Goal: Task Accomplishment & Management: Manage account settings

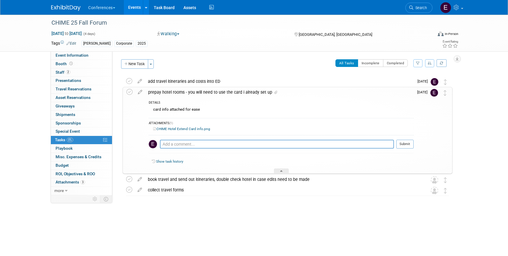
click at [185, 128] on link "CHIME Hotel Extend Card info.png" at bounding box center [181, 129] width 57 height 4
click at [425, 6] on span "Search" at bounding box center [420, 8] width 14 height 4
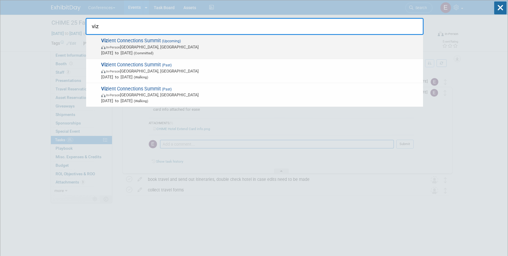
type input "viz"
click at [206, 41] on span "Viz ient Connections Summit (Upcoming) In-Person Las Vegas, NV Sep 15, 2025 to …" at bounding box center [259, 47] width 321 height 18
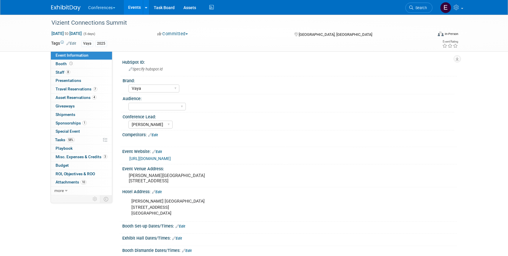
select select "Vaya"
select select "[PERSON_NAME]"
click at [67, 140] on span "58%" at bounding box center [71, 140] width 8 height 4
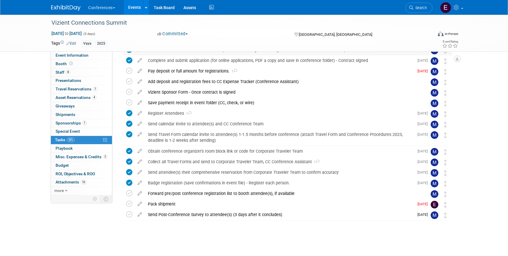
scroll to position [115, 0]
click at [160, 201] on div "Pack shipment" at bounding box center [279, 205] width 269 height 10
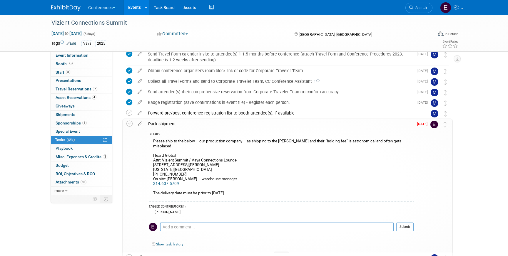
scroll to position [197, 0]
click at [420, 11] on link "Search" at bounding box center [418, 8] width 27 height 10
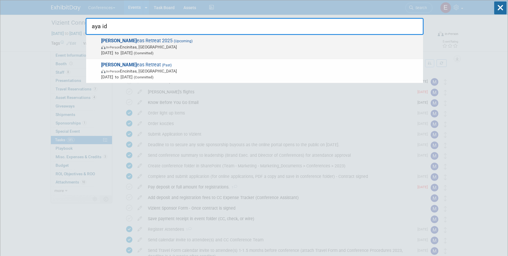
type input "aya id"
click at [194, 41] on span "Aya Id eas Retreat 2025 (Upcoming) In-Person Encinitas, CA Sep 8, 2025 to Sep 1…" at bounding box center [259, 47] width 321 height 18
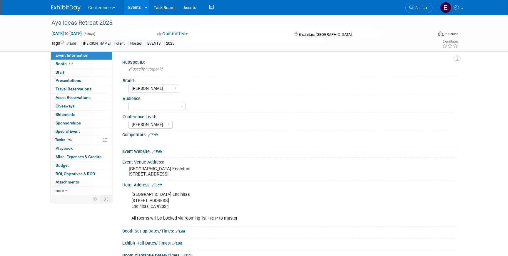
select select "[PERSON_NAME]"
click at [64, 140] on span "Tasks 9%" at bounding box center [64, 140] width 18 height 5
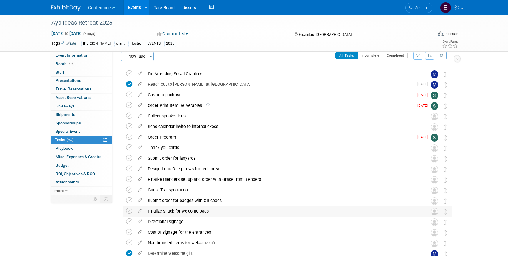
scroll to position [4, 0]
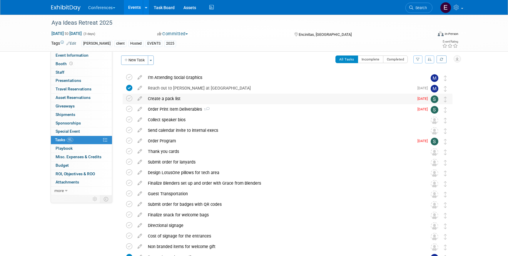
click at [176, 96] on div "Create a pack list" at bounding box center [279, 99] width 269 height 10
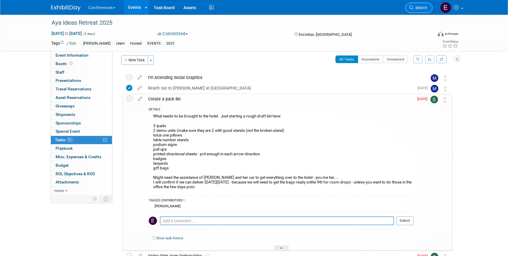
click at [411, 6] on icon at bounding box center [411, 8] width 4 height 4
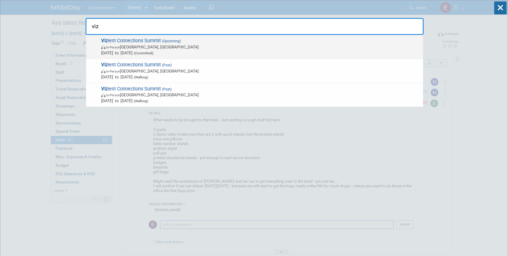
type input "viz"
click at [241, 53] on span "Sep 15, 2025 to Sep 19, 2025 (Committed)" at bounding box center [260, 53] width 319 height 6
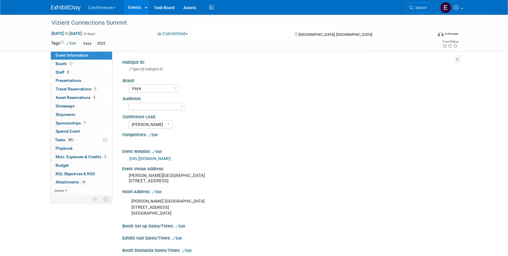
select select "Vaya"
select select "[PERSON_NAME]"
click at [75, 138] on link "58% Tasks 58%" at bounding box center [81, 140] width 61 height 8
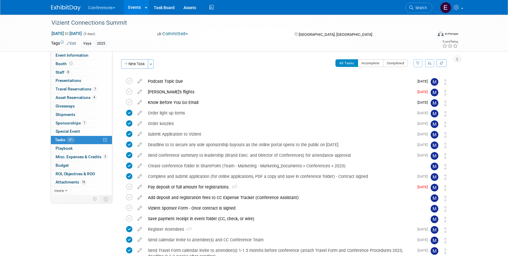
scroll to position [116, 0]
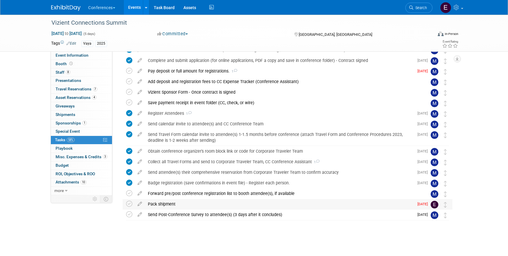
click at [190, 207] on div "Pack shipment" at bounding box center [279, 204] width 269 height 10
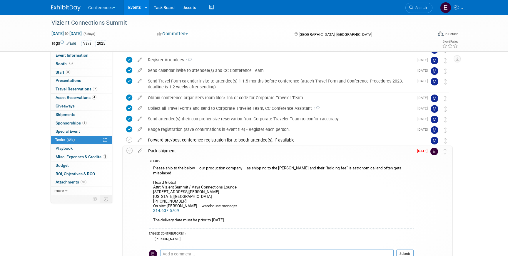
scroll to position [169, 0]
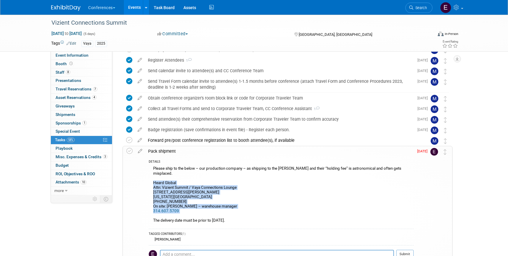
drag, startPoint x: 153, startPoint y: 178, endPoint x: 217, endPoint y: 207, distance: 70.5
click at [217, 207] on div "Please ship to the below – our production company – as shipping to the Wynn and…" at bounding box center [281, 195] width 265 height 61
copy div "Heard Global Attn: Vizient Summit / Vaya Connections Lounge 149 Weldon Pkwy Ste…"
click at [73, 55] on span "Event Information" at bounding box center [72, 55] width 33 height 5
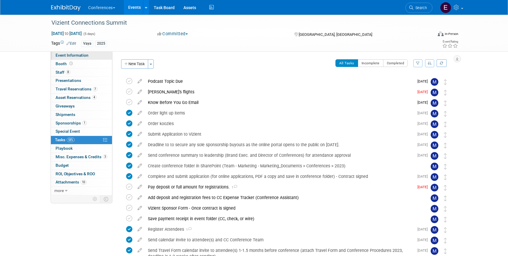
select select "Vaya"
select select "Marygrace"
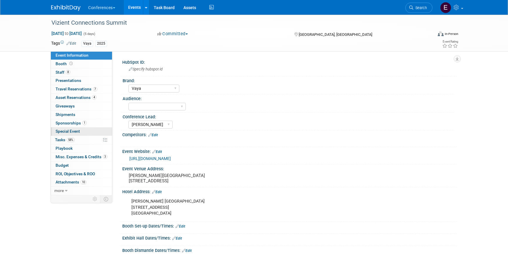
click at [83, 135] on link "Special Event" at bounding box center [81, 132] width 61 height 8
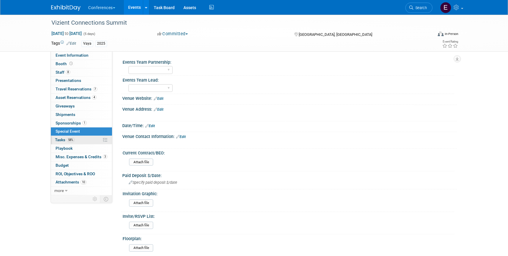
click at [83, 140] on link "58% Tasks 58%" at bounding box center [81, 140] width 61 height 8
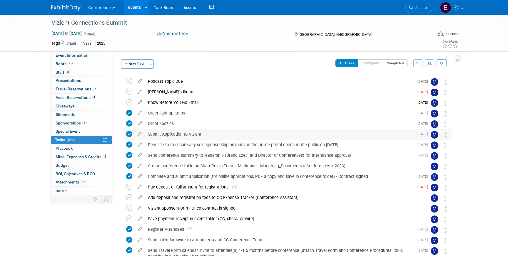
scroll to position [116, 0]
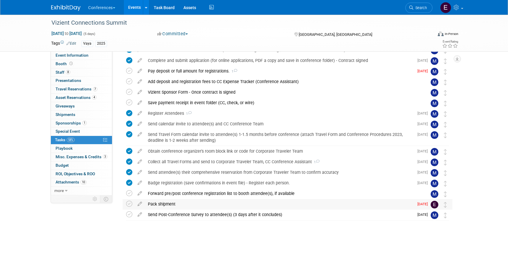
click at [165, 201] on div "Pack shipment" at bounding box center [279, 204] width 269 height 10
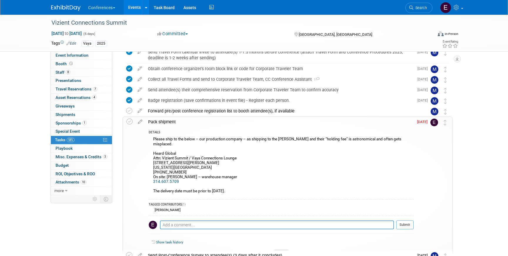
scroll to position [202, 0]
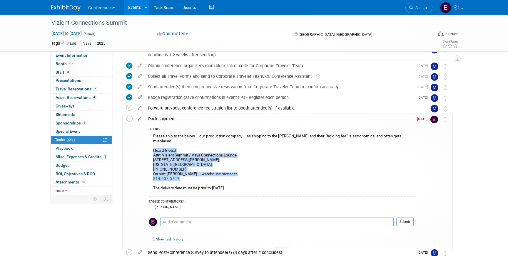
drag, startPoint x: 154, startPoint y: 145, endPoint x: 231, endPoint y: 176, distance: 82.9
click at [231, 176] on div "Please ship to the below – our production company – as shipping to the Wynn and…" at bounding box center [281, 163] width 265 height 61
copy div "Heard Global Attn: Vizient Summit / Vaya Connections Lounge 149 Weldon Pkwy Ste…"
click at [66, 95] on span "Asset Reservations 4" at bounding box center [76, 97] width 41 height 5
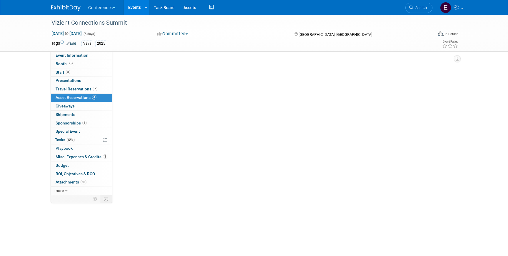
scroll to position [0, 0]
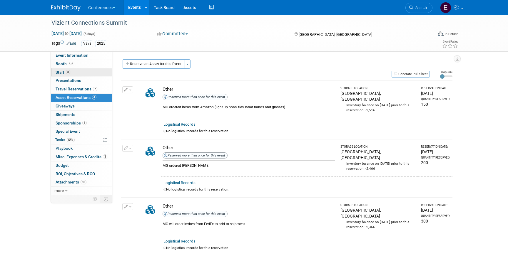
click at [98, 72] on link "8 Staff 8" at bounding box center [81, 72] width 61 height 8
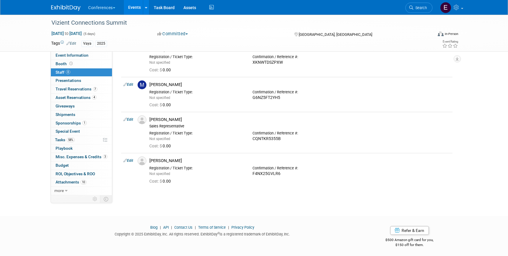
scroll to position [192, 0]
click at [70, 90] on span "Travel Reservations 7" at bounding box center [77, 89] width 42 height 5
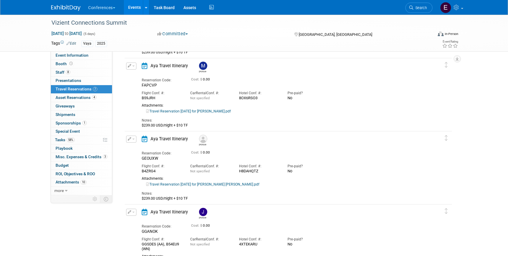
scroll to position [408, 0]
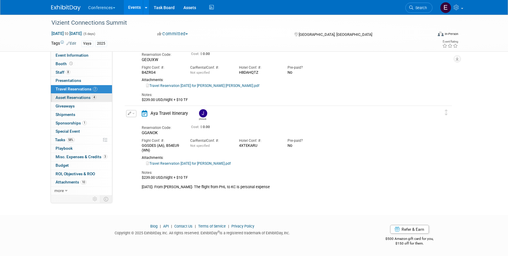
click at [79, 99] on span "Asset Reservations 4" at bounding box center [76, 97] width 41 height 5
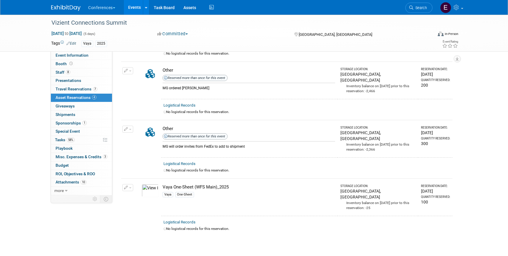
scroll to position [79, 0]
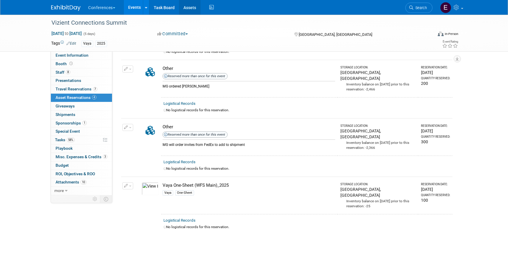
click at [188, 11] on link "Assets" at bounding box center [189, 7] width 21 height 15
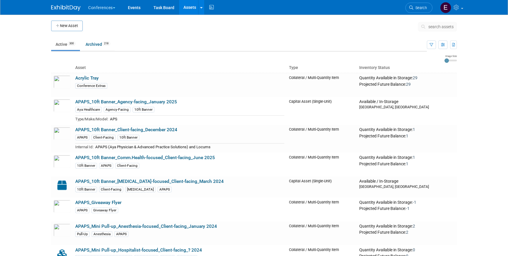
click at [434, 27] on span "search assets" at bounding box center [440, 26] width 25 height 5
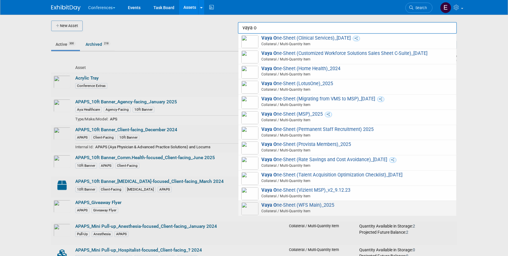
click at [325, 208] on span "Vaya O ne-Sheet (WFS Main)_2025 Collateral / Multi-Quantity Item" at bounding box center [347, 208] width 212 height 12
type input "Vaya One-Sheet (WFS Main)_2025"
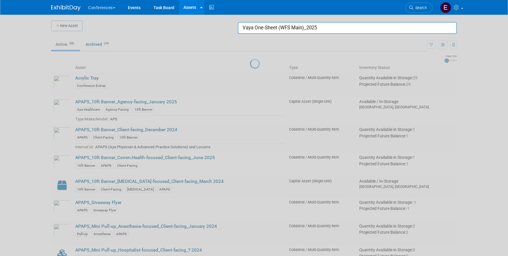
click at [190, 10] on link "Assets" at bounding box center [189, 7] width 21 height 15
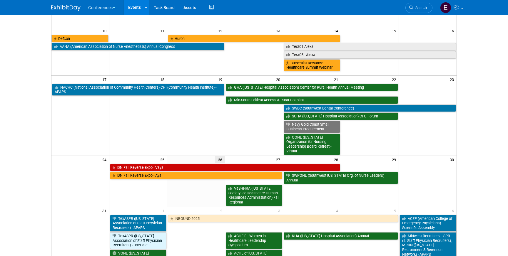
scroll to position [133, 0]
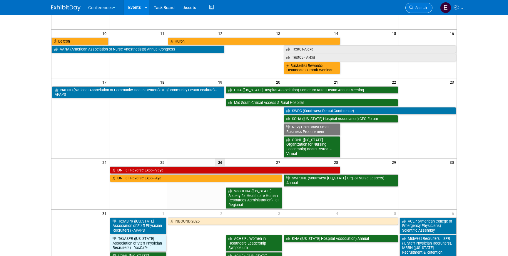
click at [427, 9] on link "Search" at bounding box center [418, 8] width 27 height 10
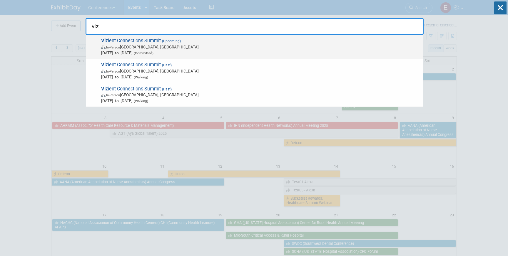
type input "viz"
click at [217, 43] on span "Viz ient Connections Summit (Upcoming) In-Person [GEOGRAPHIC_DATA], [GEOGRAPHIC…" at bounding box center [259, 47] width 321 height 18
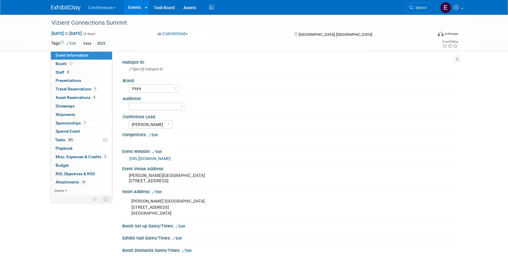
select select "Vaya"
select select "[PERSON_NAME]"
click at [63, 96] on span "Asset Reservations 4" at bounding box center [76, 97] width 41 height 5
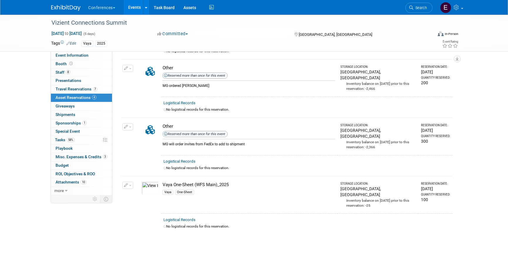
scroll to position [105, 0]
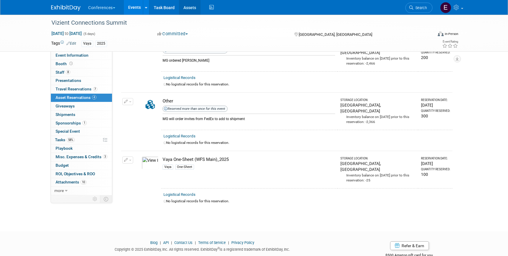
click at [190, 7] on link "Assets" at bounding box center [189, 7] width 21 height 15
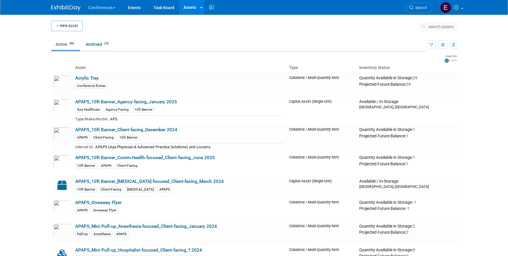
click at [438, 24] on span "search assets" at bounding box center [440, 26] width 25 height 5
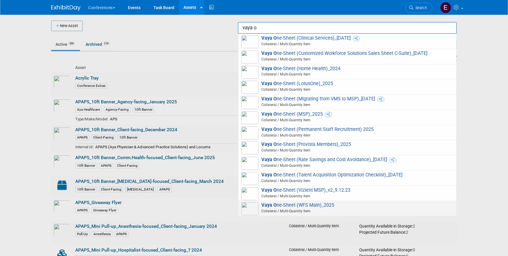
click at [359, 207] on span "Vaya O ne-Sheet (WFS Main)_2025 Collateral / Multi-Quantity Item" at bounding box center [347, 208] width 212 height 12
type input "Vaya One-Sheet (WFS Main)_2025"
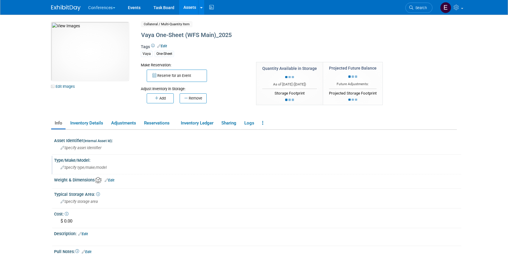
scroll to position [83, 0]
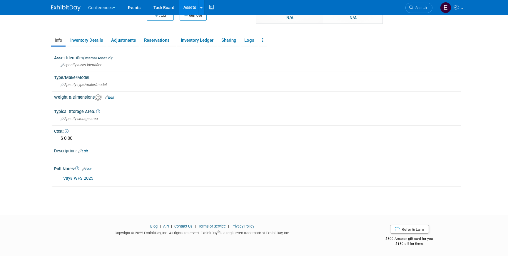
click at [81, 178] on link "Vaya WFS 2025" at bounding box center [78, 178] width 30 height 5
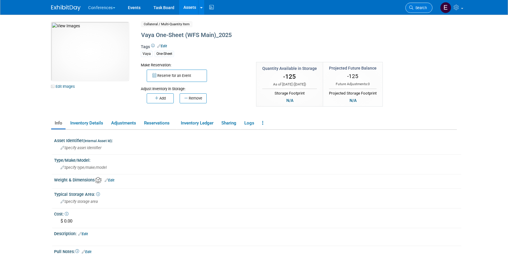
click at [427, 7] on link "Search" at bounding box center [418, 8] width 27 height 10
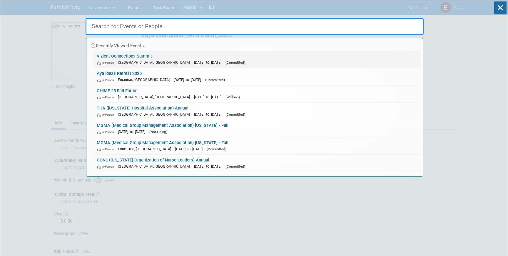
click at [122, 57] on link "Vizient Connections Summit In-Person Las Vegas, NV Sep 15, 2025 to Sep 19, 2025…" at bounding box center [257, 59] width 326 height 17
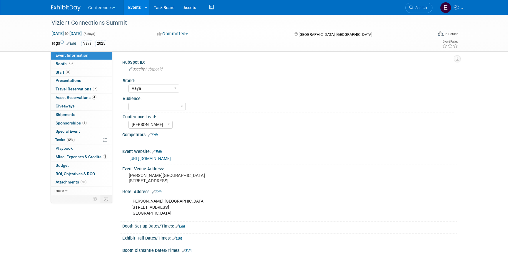
select select "Vaya"
select select "[PERSON_NAME]"
click at [80, 97] on span "Asset Reservations 4" at bounding box center [76, 97] width 41 height 5
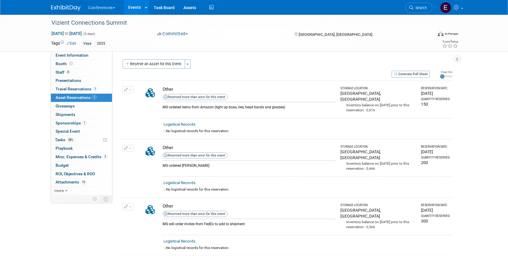
scroll to position [2, 0]
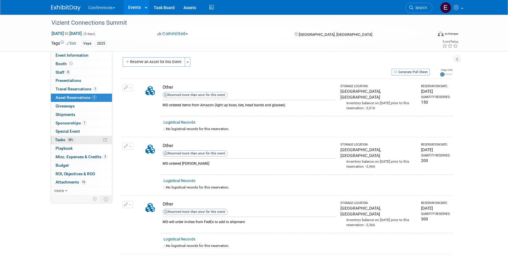
click at [79, 143] on link "58% Tasks 58%" at bounding box center [81, 140] width 61 height 8
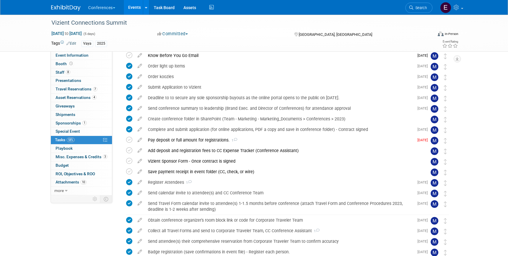
scroll to position [116, 0]
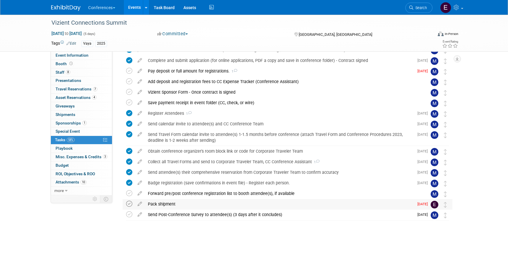
click at [129, 202] on icon at bounding box center [129, 204] width 6 height 6
click at [176, 201] on div "Pack shipment" at bounding box center [279, 204] width 269 height 10
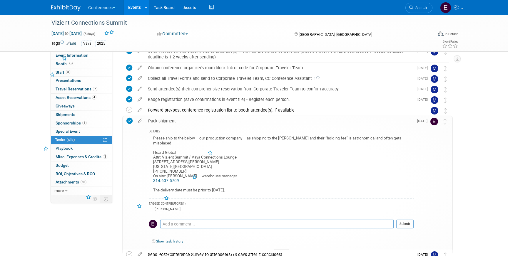
scroll to position [200, 0]
click at [420, 9] on span "Search" at bounding box center [420, 8] width 14 height 4
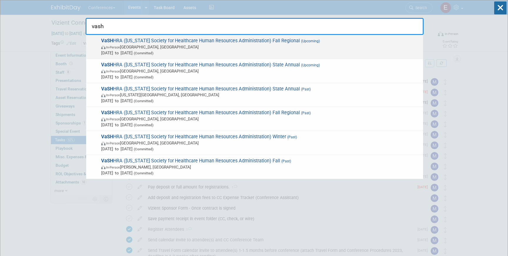
type input "vash"
click at [289, 44] on span "In-Person Lynchburg, VA" at bounding box center [260, 47] width 319 height 6
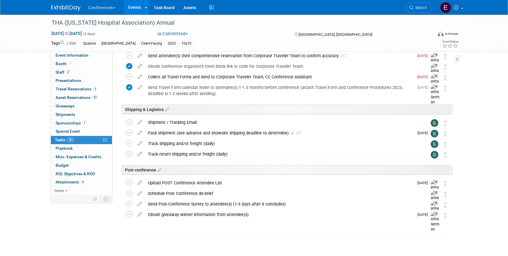
click at [226, 132] on div "Pack shipment (see advance and showsite shipping deadline to determine) 1" at bounding box center [279, 133] width 269 height 10
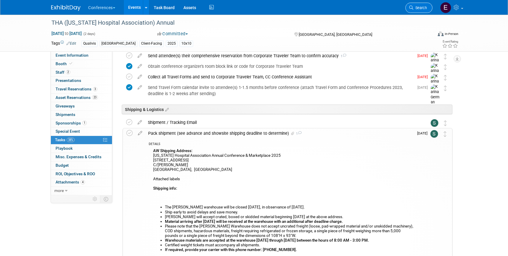
click at [418, 7] on span "Search" at bounding box center [420, 8] width 14 height 4
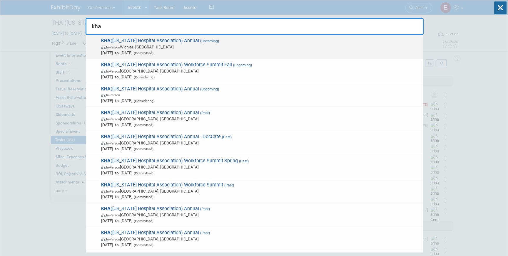
type input "kha"
click at [234, 40] on span "KHA (Kansas Hospital Association) Annual (Upcoming) In-Person Wichita, KS Sep 4…" at bounding box center [259, 47] width 321 height 18
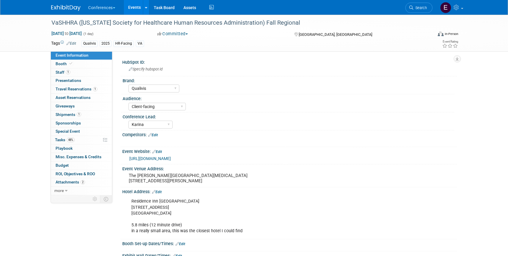
select select "Qualivis"
select select "Client-facing"
select select "Karina"
click at [84, 140] on link "48% Tasks 48%" at bounding box center [81, 140] width 61 height 8
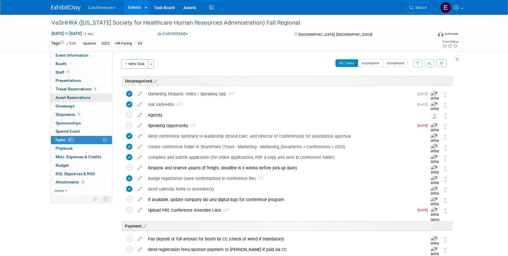
click at [84, 100] on span "Asset Reservations 0" at bounding box center [73, 97] width 35 height 5
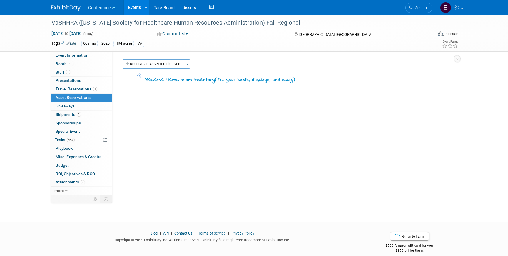
click at [408, 10] on link "Search" at bounding box center [418, 8] width 27 height 10
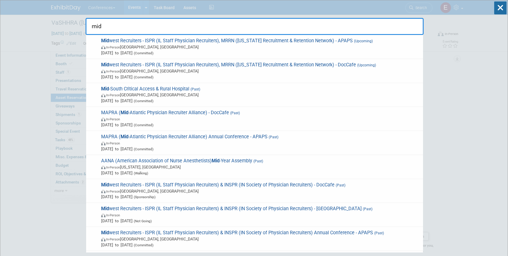
type input "mid"
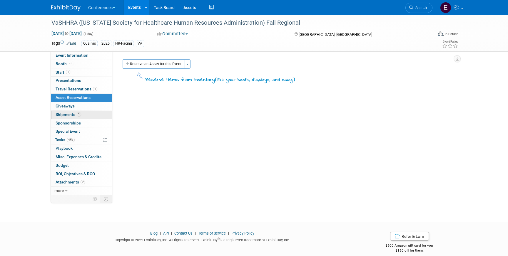
click at [81, 116] on link "1 Shipments 1" at bounding box center [81, 115] width 61 height 8
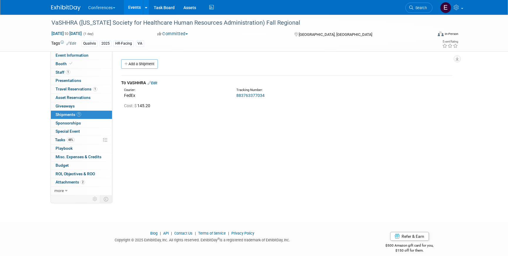
click at [256, 96] on link "883763377034" at bounding box center [250, 95] width 28 height 5
click at [90, 139] on link "48% Tasks 48%" at bounding box center [81, 140] width 61 height 8
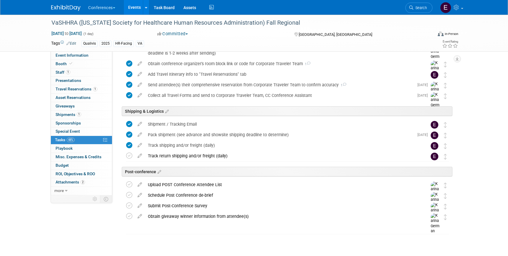
scroll to position [273, 0]
click at [420, 7] on span "Search" at bounding box center [420, 8] width 14 height 4
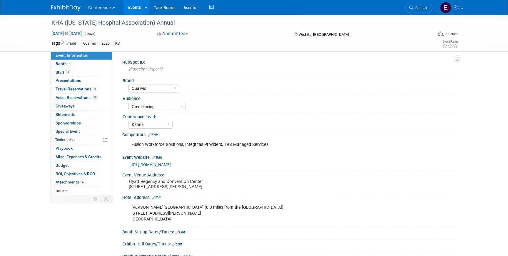
select select "Qualivis"
select select "Client-facing"
select select "Karina"
click at [101, 98] on link "18 Asset Reservations 18" at bounding box center [81, 98] width 61 height 8
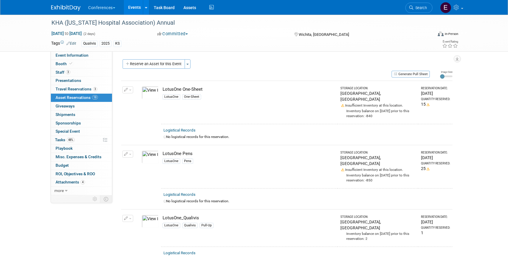
click at [414, 70] on div "Reserve an Asset for this Event Toggle Dropdown New asset reservation Copy asse…" at bounding box center [286, 64] width 331 height 11
click at [414, 75] on button "Generate Pull Sheet" at bounding box center [410, 74] width 38 height 7
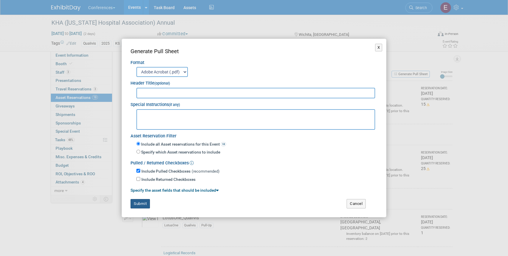
click at [145, 203] on button "Submit" at bounding box center [139, 203] width 19 height 9
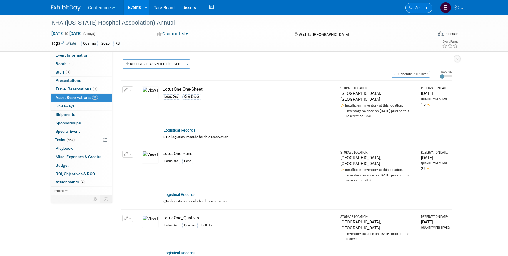
click at [424, 6] on span "Search" at bounding box center [420, 8] width 14 height 4
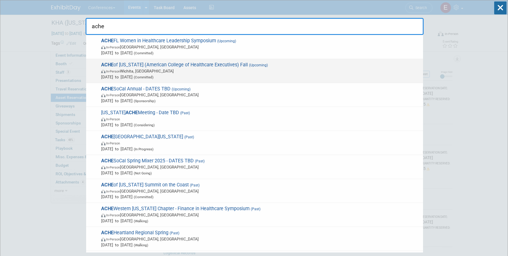
type input "ache"
click at [230, 73] on span "In-Person Wichita, KS" at bounding box center [260, 71] width 319 height 6
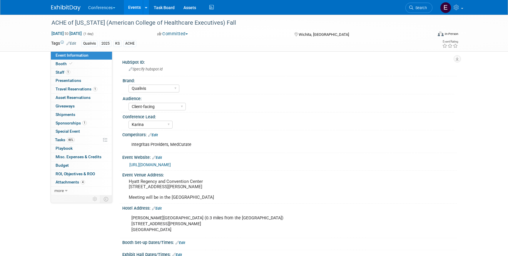
select select "Qualivis"
select select "Client-facing"
select select "Karina"
click at [70, 139] on span "46%" at bounding box center [71, 140] width 8 height 4
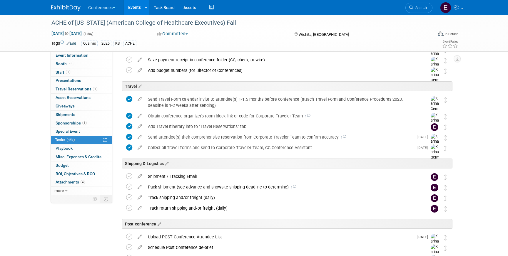
scroll to position [223, 0]
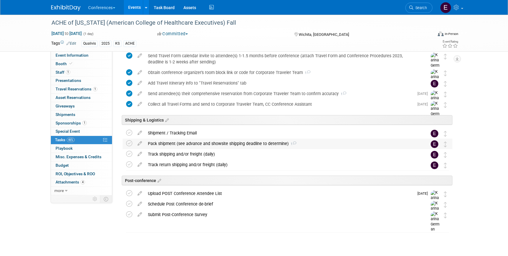
click at [163, 144] on div "Pack shipment (see advance and showsite shipping deadline to determine) 1" at bounding box center [282, 144] width 274 height 10
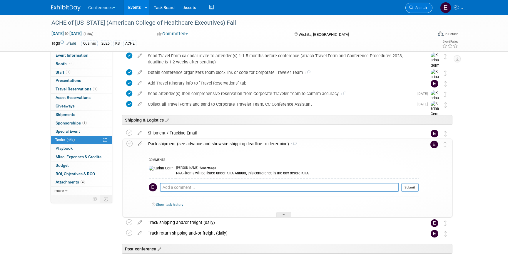
click at [422, 9] on span "Search" at bounding box center [420, 8] width 14 height 4
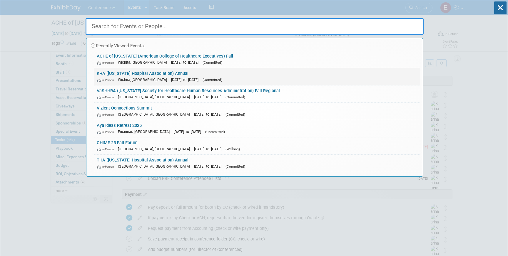
click at [230, 78] on div "In-Person Wichita, KS Sep 4, 2025 to Sep 5, 2025 (Committed)" at bounding box center [257, 80] width 320 height 6
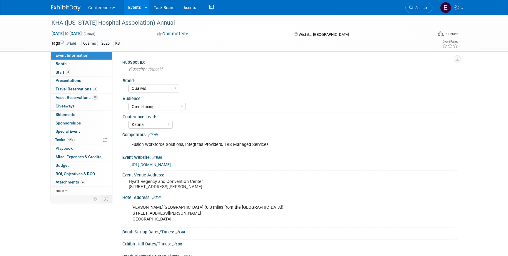
select select "Qualivis"
select select "Client-facing"
select select "Karina"
click at [86, 142] on link "48% Tasks 48%" at bounding box center [81, 140] width 61 height 8
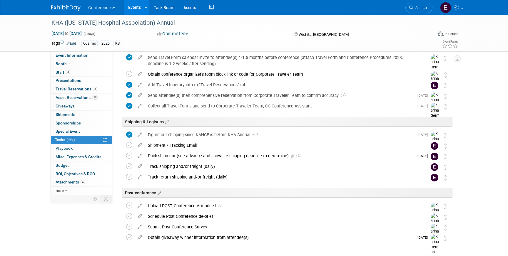
scroll to position [233, 0]
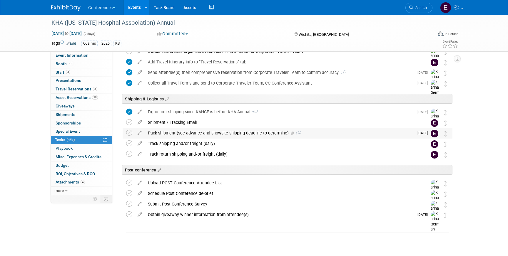
click at [186, 136] on div "Pack shipment (see advance and showsite shipping deadline to determine) 1" at bounding box center [279, 133] width 269 height 10
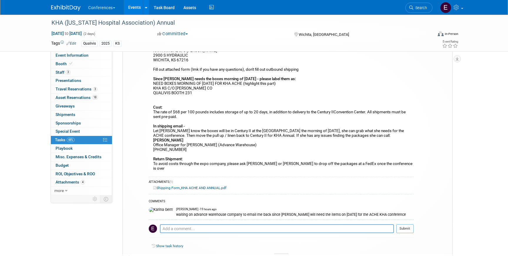
scroll to position [342, 0]
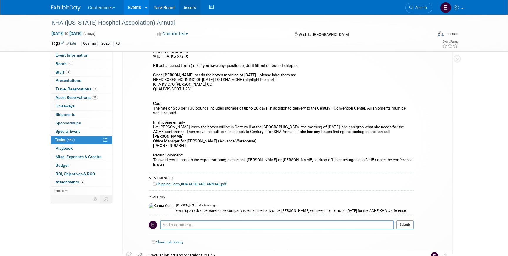
click at [188, 11] on link "Assets" at bounding box center [189, 7] width 21 height 15
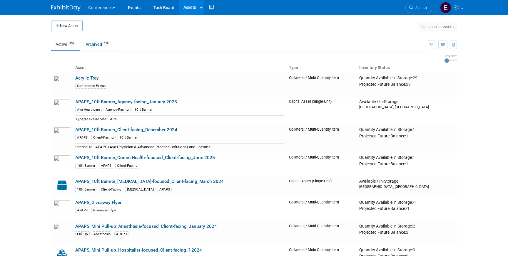
click at [437, 28] on span "search assets" at bounding box center [440, 26] width 25 height 5
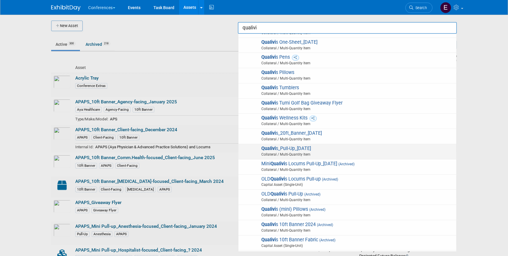
scroll to position [405, 0]
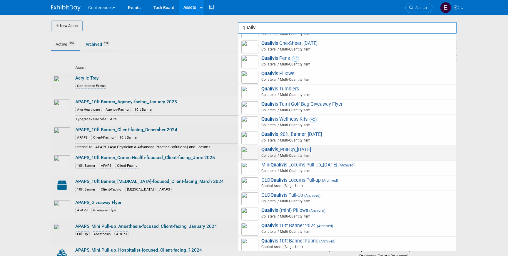
click at [348, 151] on span "Qualivi s_Pull-Up_[DATE] Collateral / Multi-Quantity Item" at bounding box center [347, 153] width 212 height 12
type input "Qualivis_Pull-Up_[DATE]"
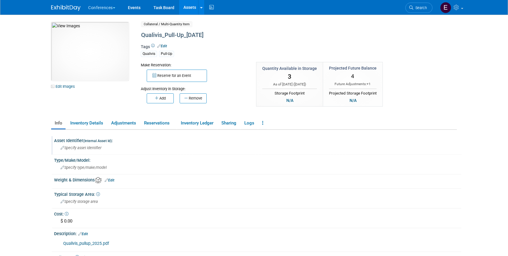
scroll to position [83, 0]
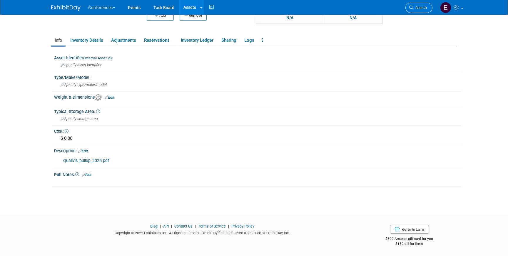
click at [422, 6] on span "Search" at bounding box center [420, 8] width 14 height 4
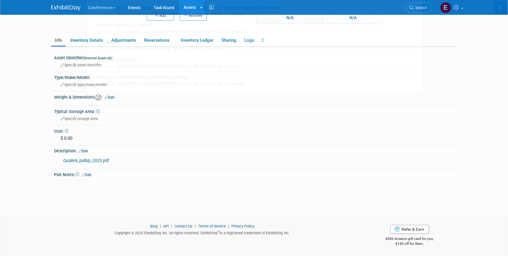
scroll to position [0, 0]
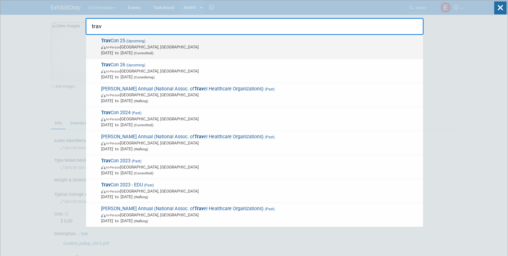
type input "trav"
click at [192, 44] on span "In-Person [GEOGRAPHIC_DATA], [GEOGRAPHIC_DATA]" at bounding box center [260, 47] width 319 height 6
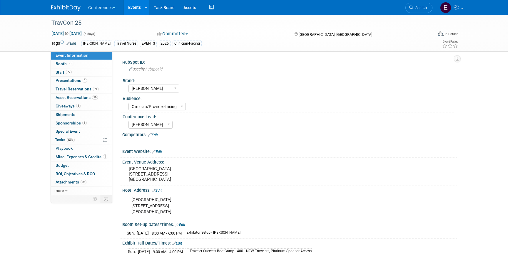
select select "Aya"
select select "Clinician/Provider-facing"
select select "Stephanie"
click at [87, 90] on span "Travel Reservations 21" at bounding box center [77, 89] width 43 height 5
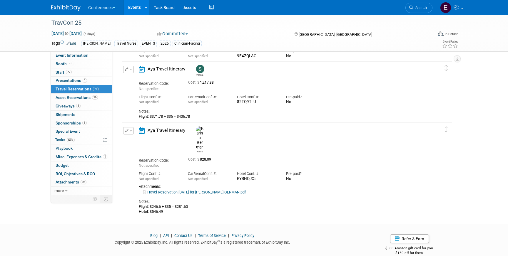
scroll to position [1239, 0]
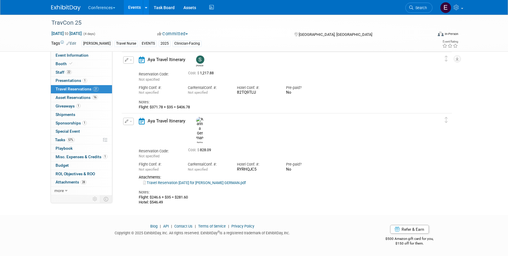
click at [172, 181] on link "Travel Reservation September 20 for KARINA YASMEEN GERMAN.pdf" at bounding box center [194, 183] width 103 height 4
